Goal: Information Seeking & Learning: Find specific fact

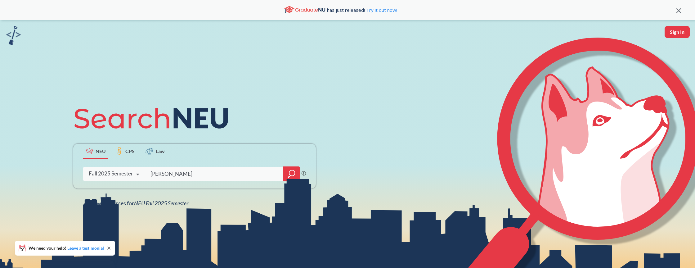
type input "[PERSON_NAME]"
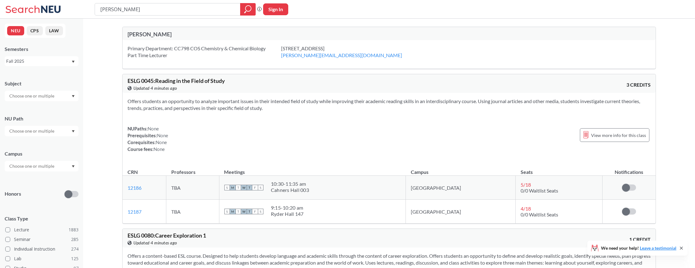
click at [144, 30] on div "[PERSON_NAME]" at bounding box center [389, 33] width 533 height 13
drag, startPoint x: 152, startPoint y: 33, endPoint x: 153, endPoint y: 36, distance: 3.2
click at [152, 33] on div "[PERSON_NAME]" at bounding box center [259, 34] width 262 height 7
click at [153, 36] on div "[PERSON_NAME]" at bounding box center [259, 34] width 262 height 7
click at [161, 47] on div "Primary Department: CC798 COS Chemistry & Chemical Biology Part Time Lecturer" at bounding box center [205, 52] width 154 height 14
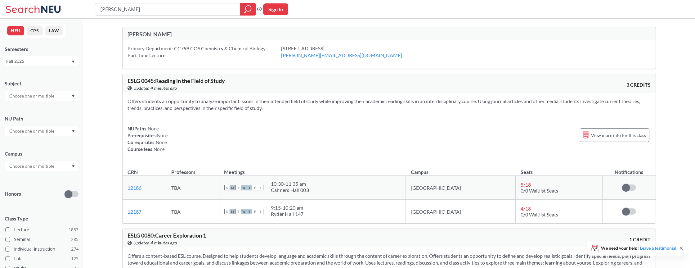
click at [182, 51] on div "Primary Department: CC798 COS Chemistry & Chemical Biology Part Time Lecturer" at bounding box center [205, 52] width 154 height 14
click at [27, 93] on input "text" at bounding box center [32, 95] width 52 height 7
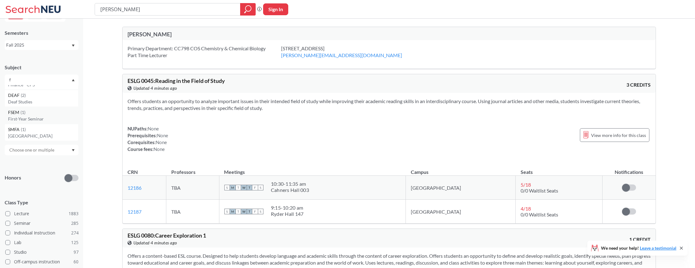
scroll to position [16, 0]
drag, startPoint x: 12, startPoint y: 79, endPoint x: 212, endPoint y: 110, distance: 202.1
click at [3, 79] on div "NEU CPS LAW Semesters Fall 2025 Subject f NU Path Campus Honors Class Type Lect…" at bounding box center [41, 143] width 83 height 249
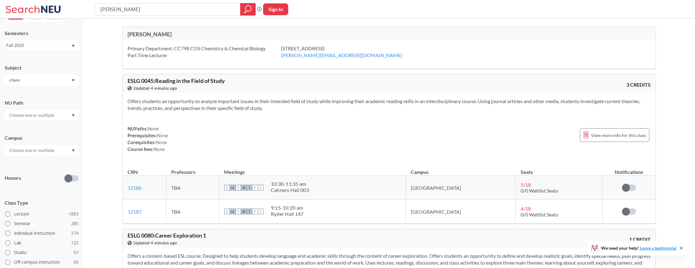
type input "chem"
click at [75, 79] on div "chem" at bounding box center [42, 80] width 74 height 11
click at [56, 95] on p "Chemistry & Chemical Biology" at bounding box center [43, 97] width 70 height 6
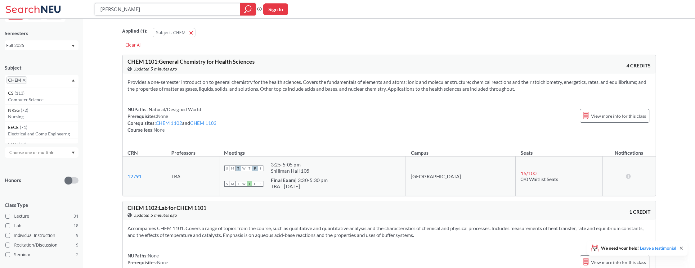
click at [247, 8] on icon "magnifying glass" at bounding box center [247, 9] width 7 height 9
click at [246, 8] on icon "magnifying glass" at bounding box center [247, 9] width 7 height 9
click at [190, 11] on input "[PERSON_NAME]" at bounding box center [168, 9] width 136 height 11
drag, startPoint x: 176, startPoint y: 11, endPoint x: 390, endPoint y: 37, distance: 216.0
click at [71, 10] on div "[PERSON_NAME] Phrase search guarantees the exact search appears in the results.…" at bounding box center [347, 9] width 695 height 19
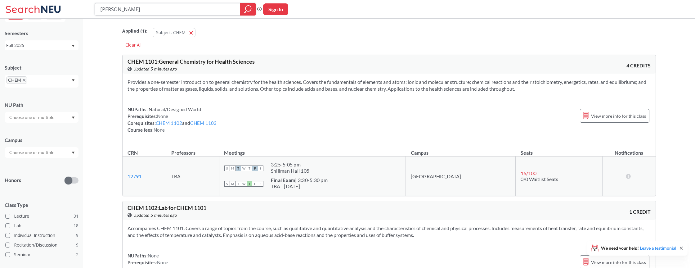
type input "[PERSON_NAME]"
drag, startPoint x: 147, startPoint y: 7, endPoint x: 72, endPoint y: 8, distance: 74.8
click at [72, 8] on div "[PERSON_NAME] Phrase search guarantees the exact search appears in the results.…" at bounding box center [347, 9] width 695 height 19
type input "CHM 11100"
click at [121, 10] on input "CHM 11100" at bounding box center [168, 9] width 136 height 11
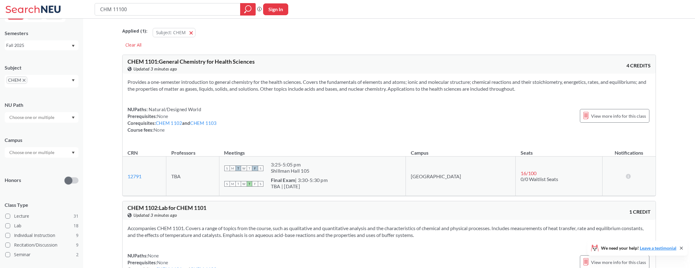
type input "CHM 1100"
